Goal: Find specific page/section: Find specific page/section

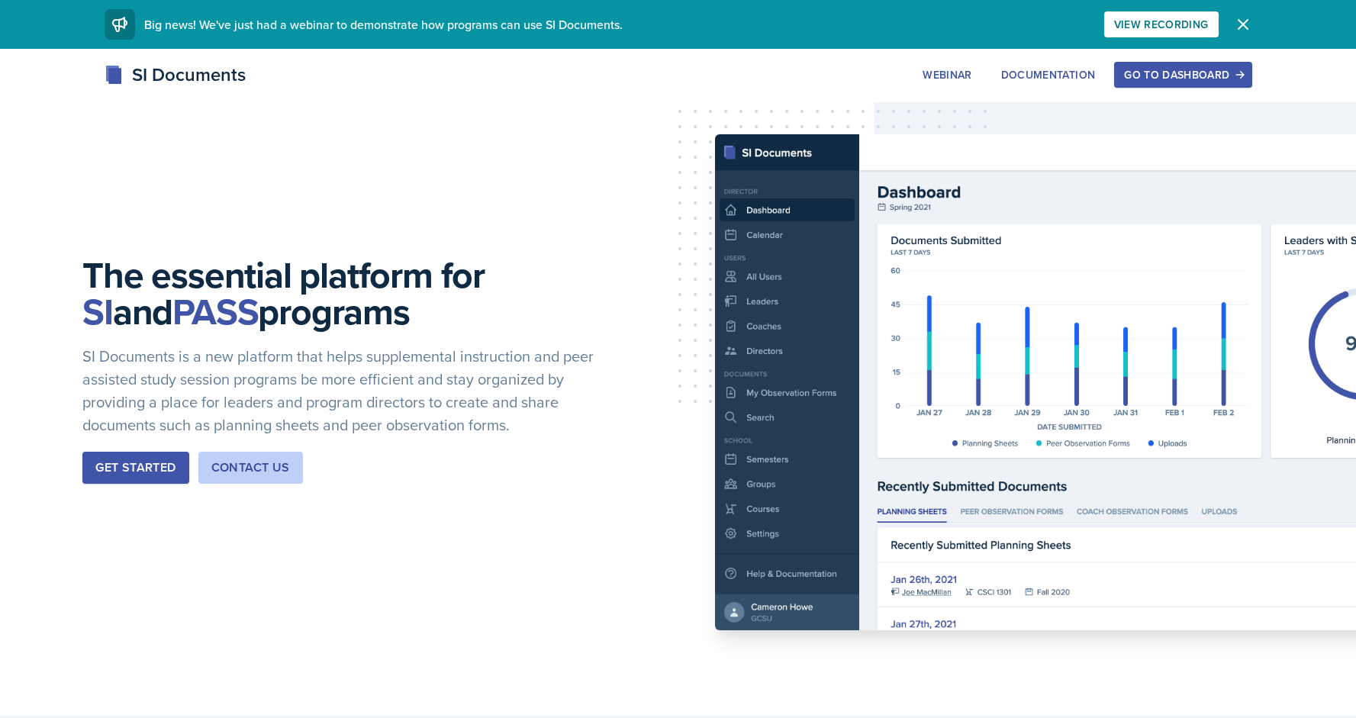
click at [1146, 79] on div "Go to Dashboard" at bounding box center [1182, 75] width 117 height 12
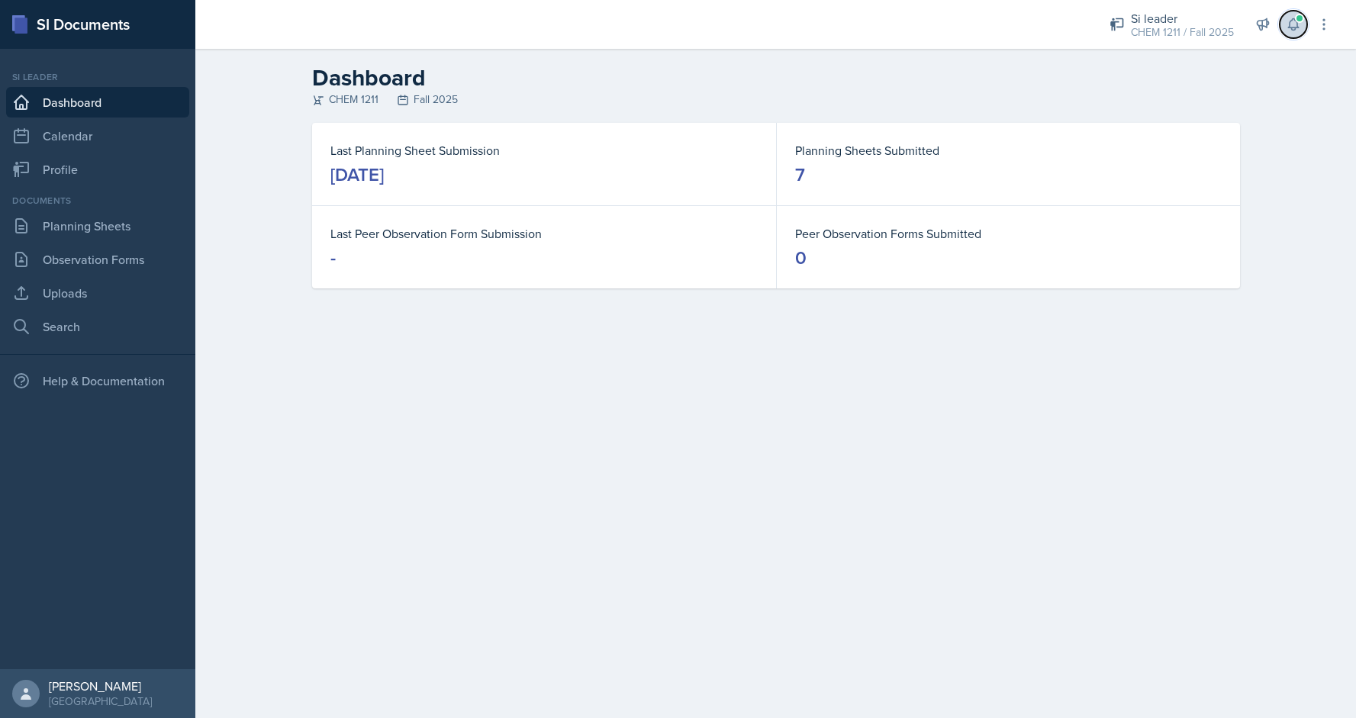
click at [1287, 22] on icon at bounding box center [1292, 24] width 15 height 15
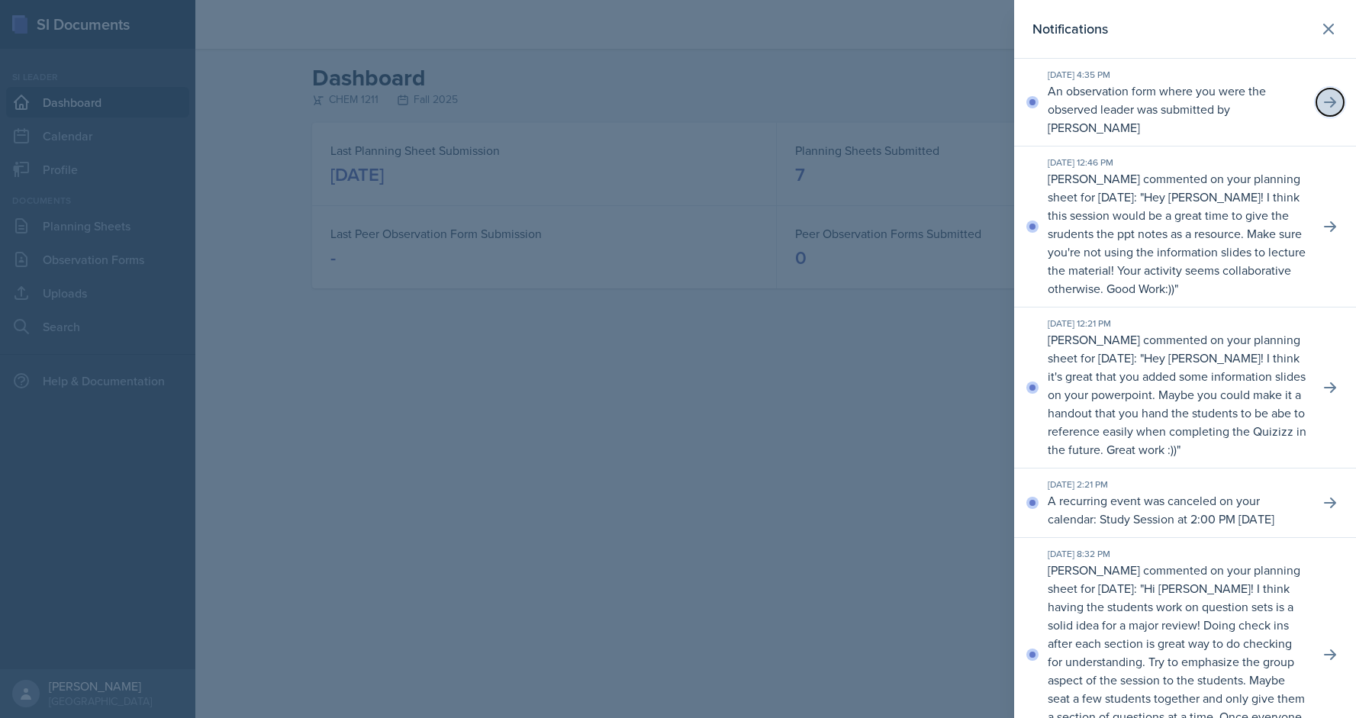
click at [1336, 98] on icon at bounding box center [1329, 102] width 15 height 15
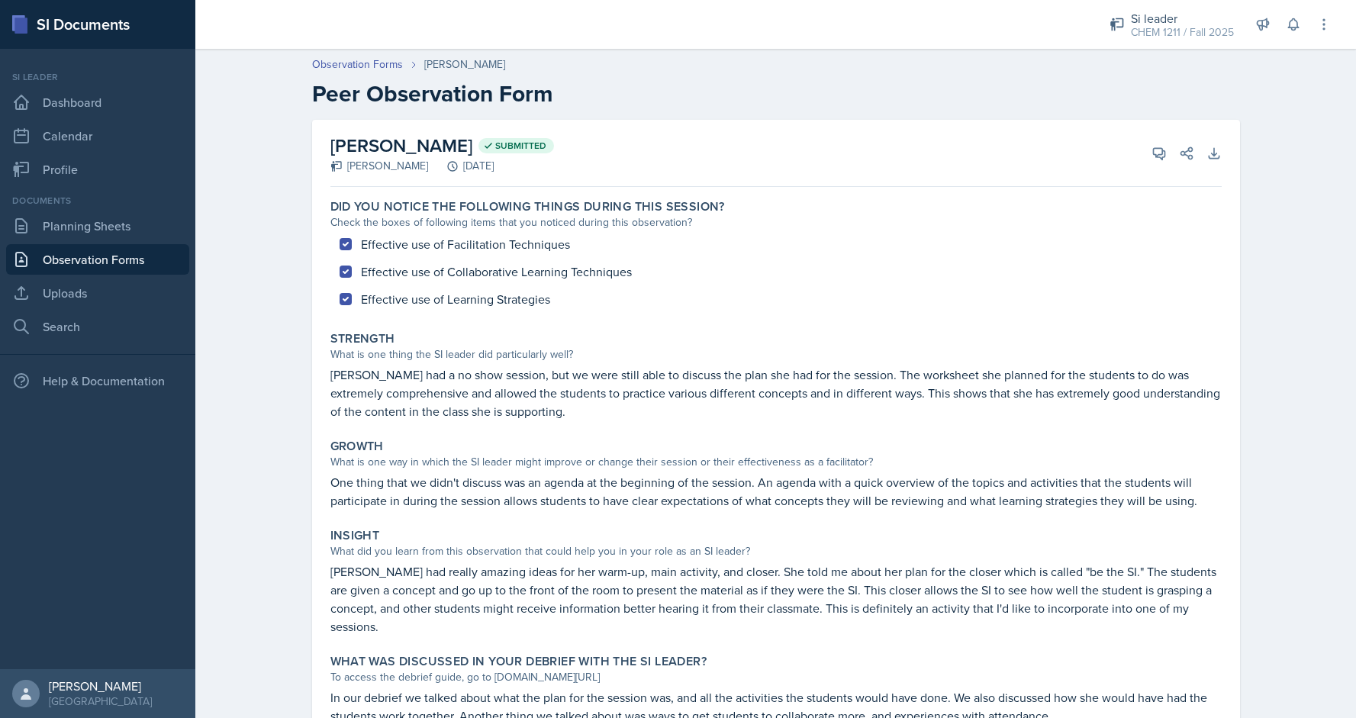
click at [1354, 190] on div "Observation Forms Jaqueline Martinez Peer Observation Form Jaqueline Martinez S…" at bounding box center [775, 413] width 1160 height 745
click at [88, 217] on link "Planning Sheets" at bounding box center [97, 226] width 183 height 31
